Goal: Task Accomplishment & Management: Manage account settings

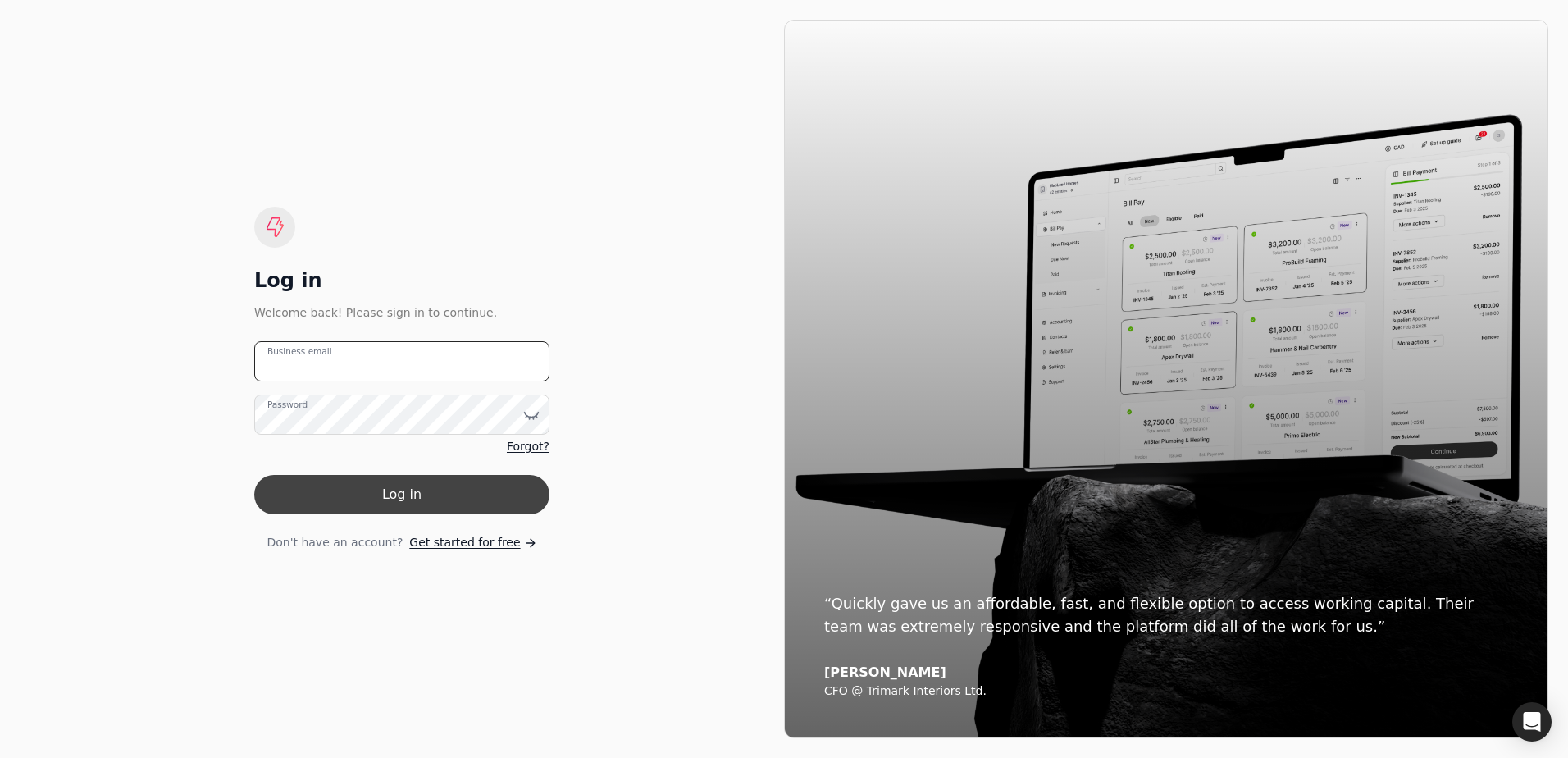
type email "[EMAIL_ADDRESS][DOMAIN_NAME]"
click at [409, 502] on button "Log in" at bounding box center [402, 495] width 295 height 39
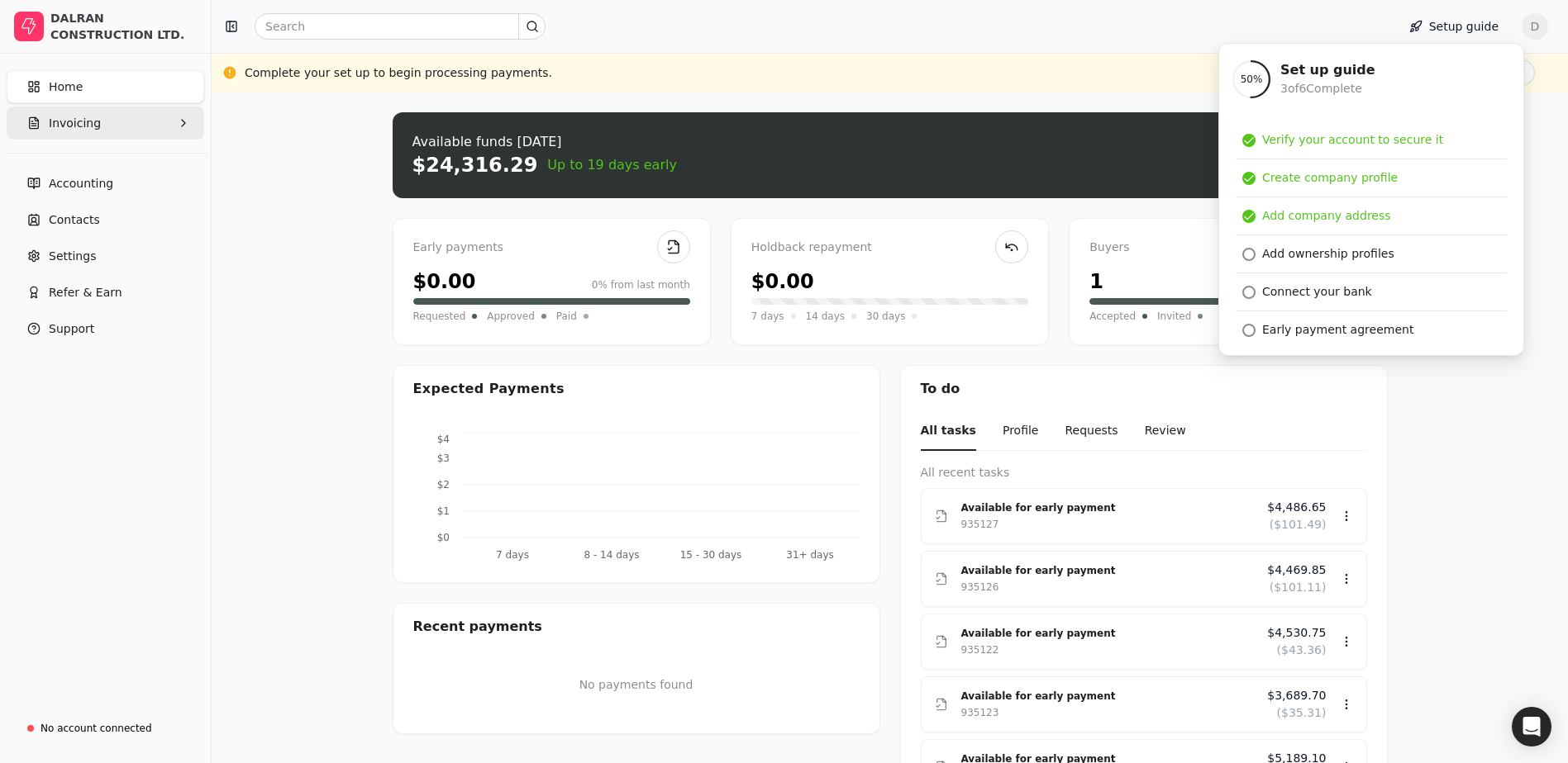
click at [112, 132] on button "Invoicing" at bounding box center [105, 123] width 198 height 33
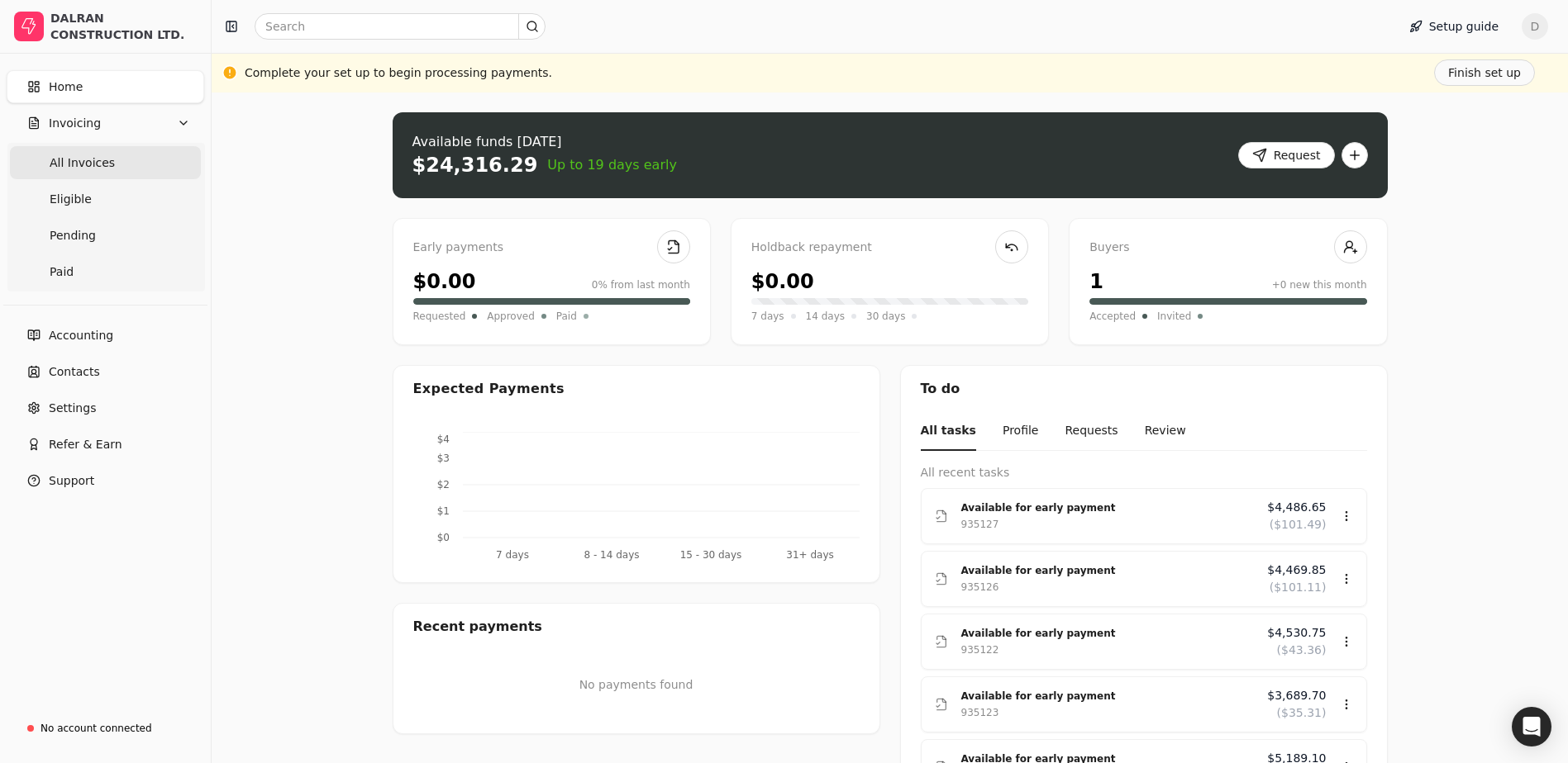
click at [124, 165] on Invoices "All Invoices" at bounding box center [105, 163] width 191 height 33
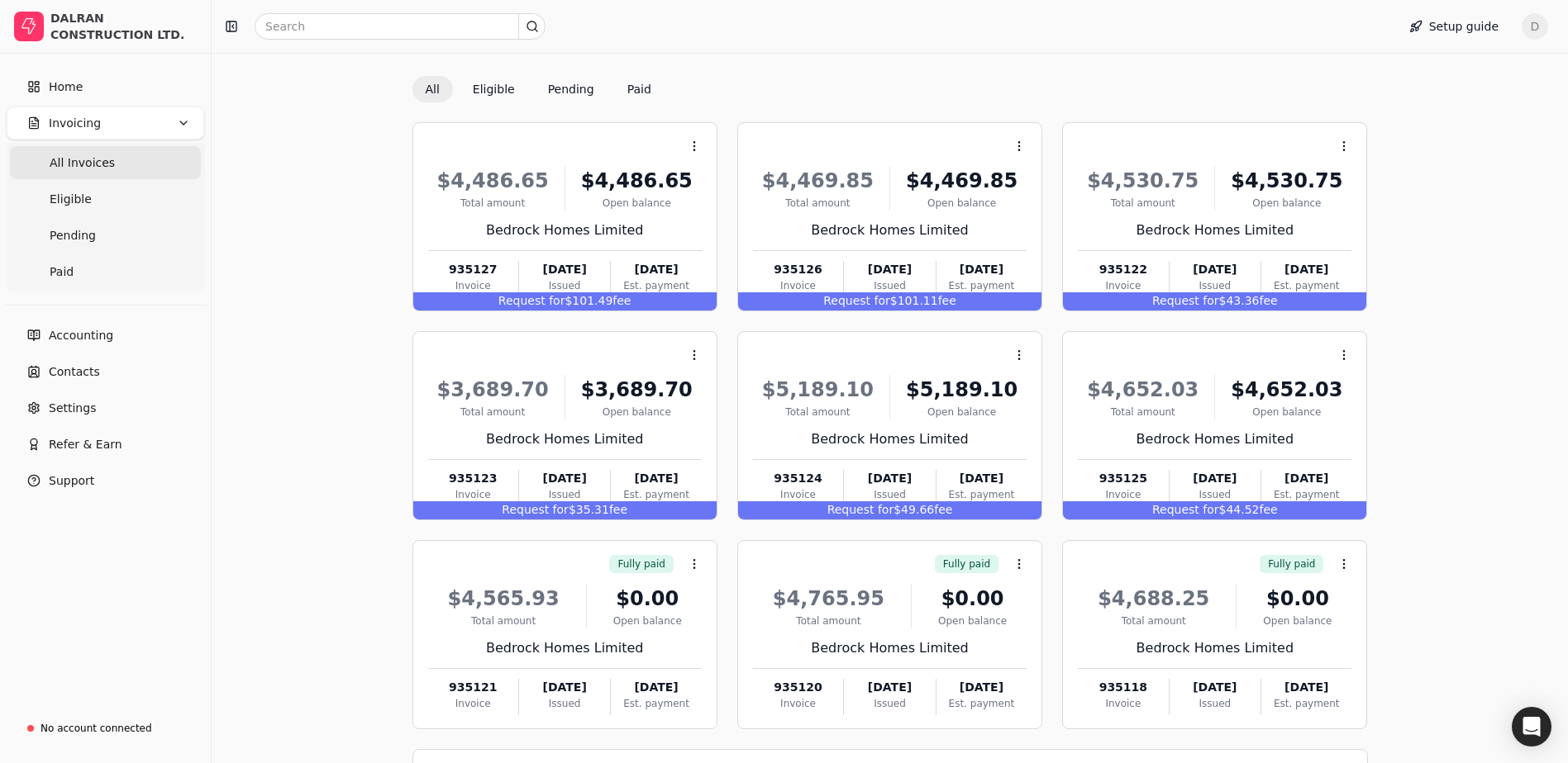
scroll to position [141, 0]
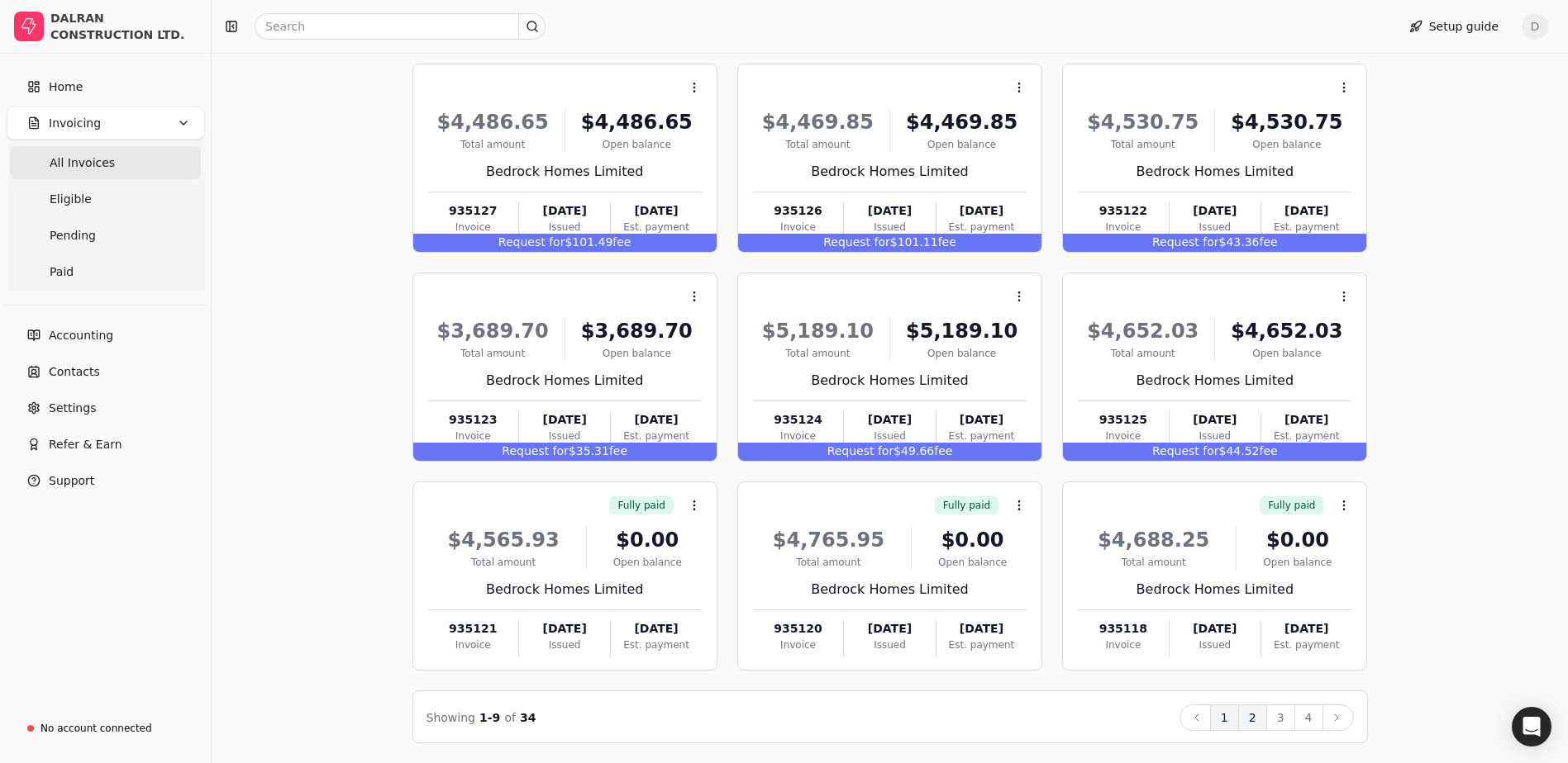
click at [1258, 715] on button "2" at bounding box center [1252, 717] width 29 height 26
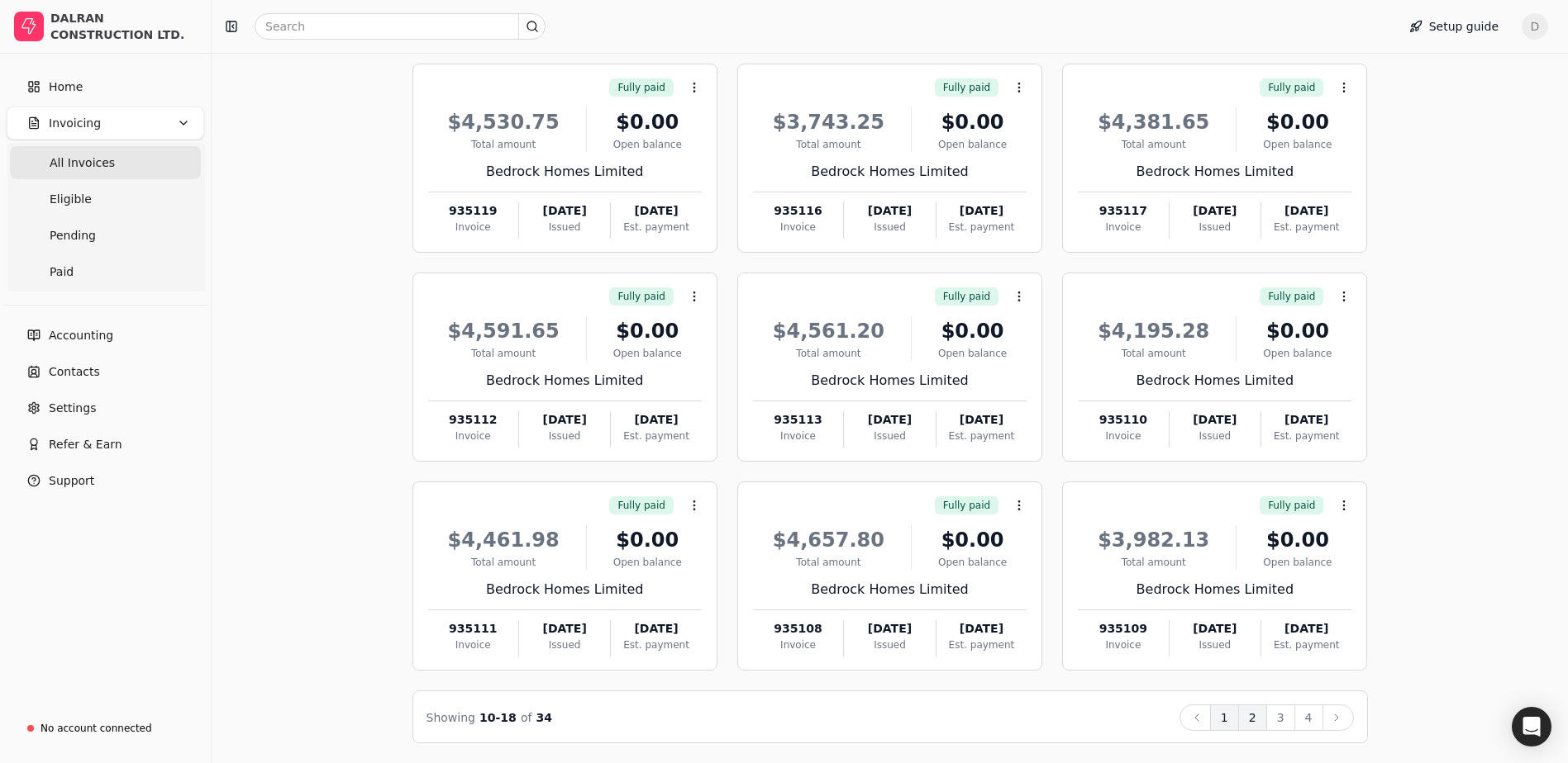
click at [1227, 724] on button "1" at bounding box center [1224, 717] width 29 height 26
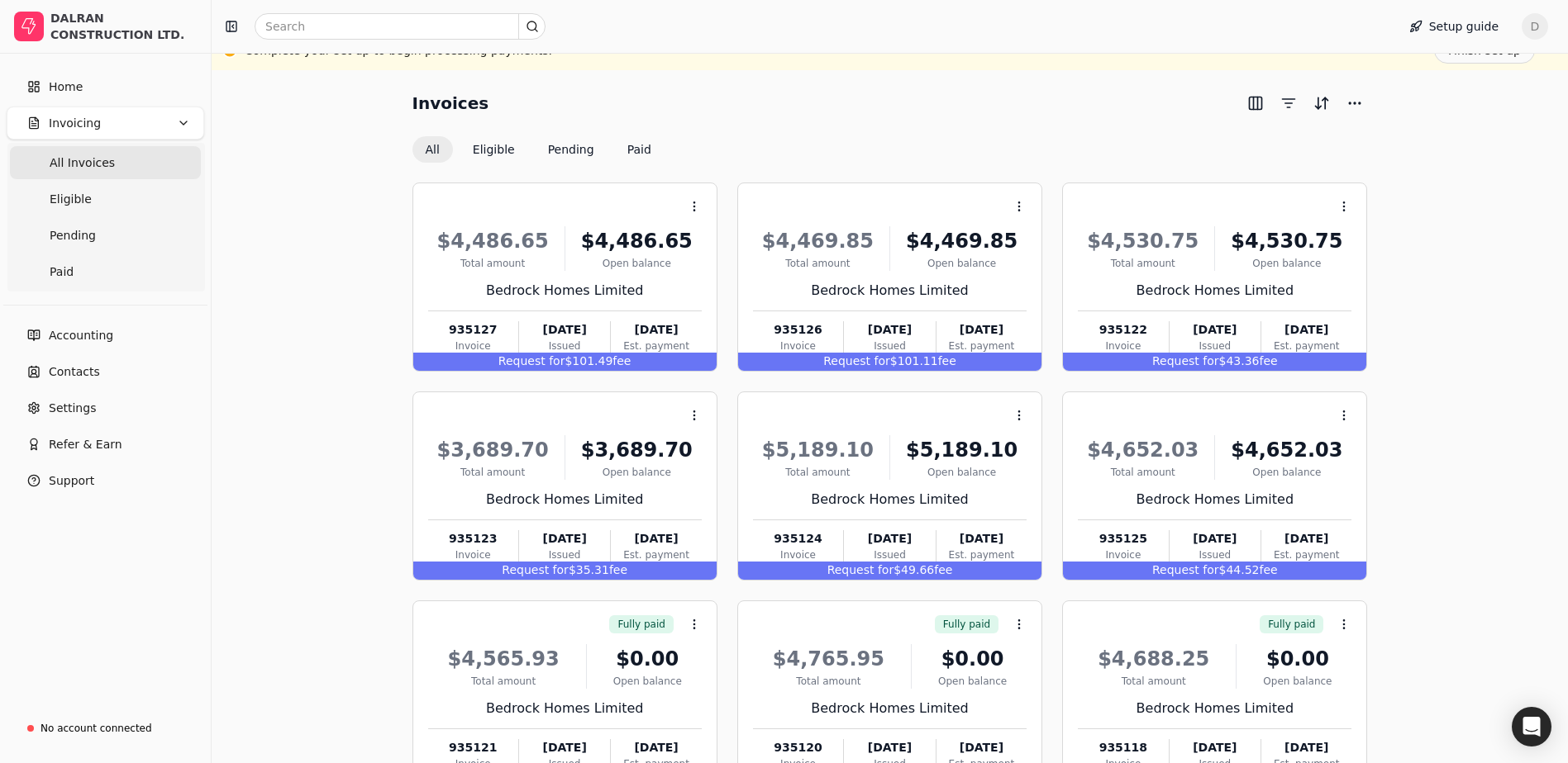
scroll to position [0, 0]
